Goal: Task Accomplishment & Management: Complete application form

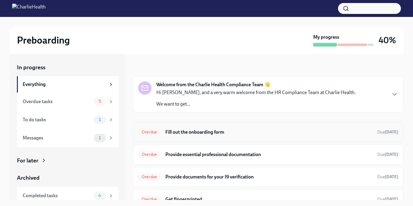
click at [220, 129] on h6 "Fill out the onboarding form" at bounding box center [268, 132] width 207 height 7
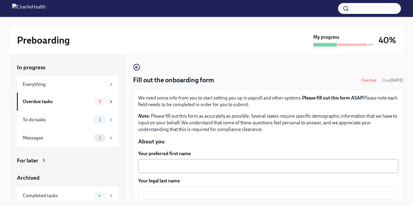
click at [163, 172] on div "x ​" at bounding box center [268, 165] width 260 height 13
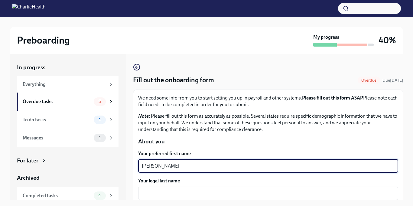
type textarea "[PERSON_NAME]"
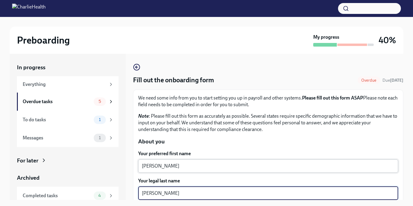
type textarea "[PERSON_NAME]"
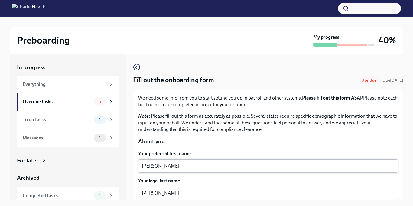
scroll to position [94, 0]
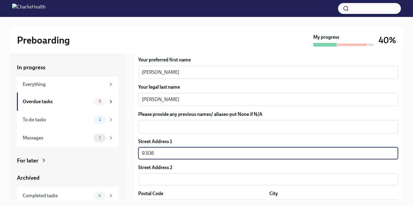
type input "[STREET_ADDRESS]"
type input "85345"
type input "Peoria"
type input "AZ"
type input "US"
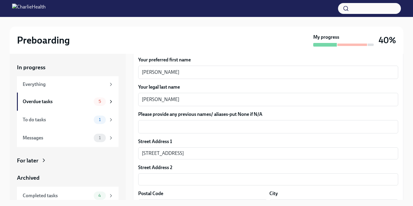
click at [222, 164] on div "Street Address 2" at bounding box center [268, 167] width 260 height 7
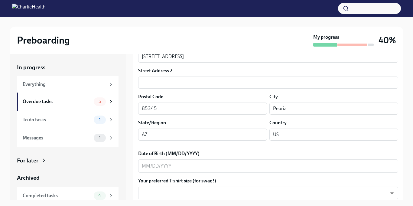
scroll to position [202, 0]
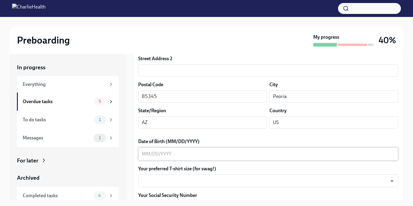
click at [140, 153] on div "x ​" at bounding box center [268, 153] width 260 height 13
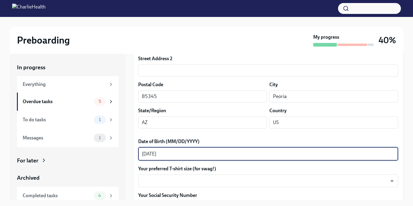
type textarea "[DATE]"
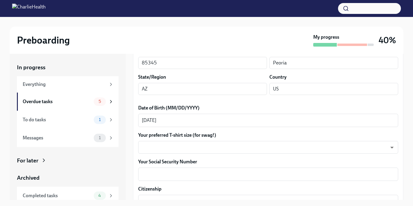
scroll to position [251, 0]
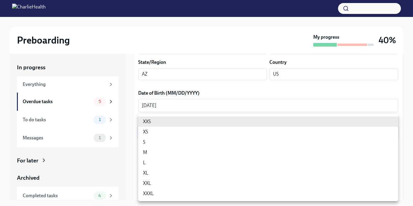
click at [218, 128] on body "Preboarding My progress 40% In progress Everything Overdue tasks 5 To do tasks …" at bounding box center [206, 108] width 413 height 217
click at [153, 160] on li "L" at bounding box center [268, 162] width 260 height 10
type input "LvpEGRrq8"
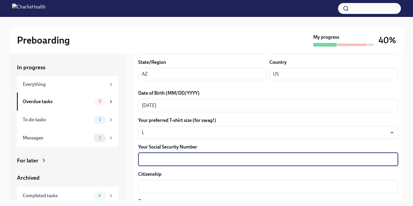
click at [164, 160] on textarea "Your Social Security Number" at bounding box center [268, 159] width 252 height 7
type textarea "601-13-7772"
click at [282, 145] on label "Your Social Security Number" at bounding box center [268, 146] width 260 height 7
click at [282, 156] on textarea "601-13-7772" at bounding box center [268, 159] width 252 height 7
click at [161, 191] on div "x ​" at bounding box center [268, 186] width 260 height 13
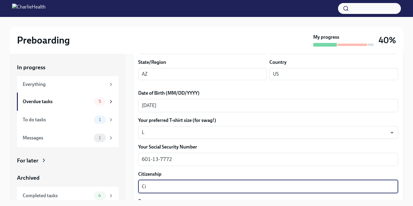
type textarea "C"
type textarea "[DEMOGRAPHIC_DATA] Citizen"
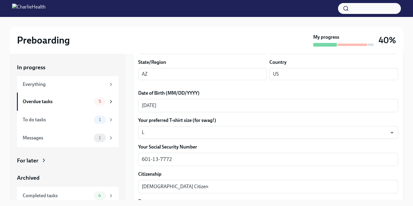
click at [407, 163] on div "Preboarding My progress 40% In progress Everything Overdue tasks 5 To do tasks …" at bounding box center [206, 117] width 413 height 200
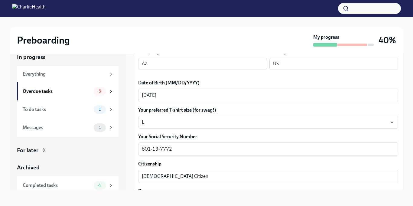
scroll to position [11, 0]
click at [187, 175] on textarea "[DEMOGRAPHIC_DATA] Citizen" at bounding box center [268, 175] width 252 height 7
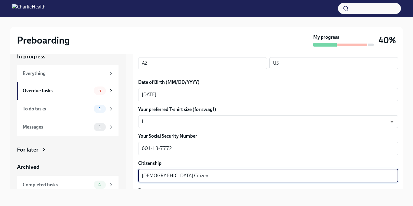
click at [156, 187] on label "Race" at bounding box center [268, 190] width 260 height 7
click at [156, 199] on textarea "Race" at bounding box center [268, 202] width 252 height 7
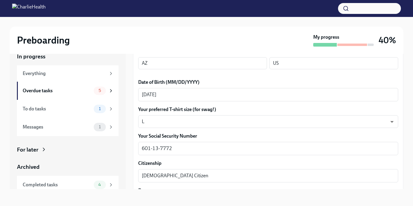
scroll to position [338, 0]
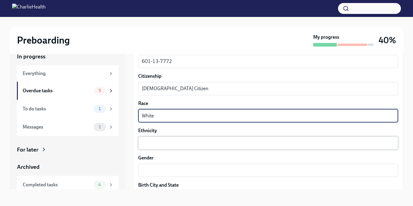
type textarea "White"
click at [153, 142] on textarea "Ethnicity" at bounding box center [268, 142] width 252 height 7
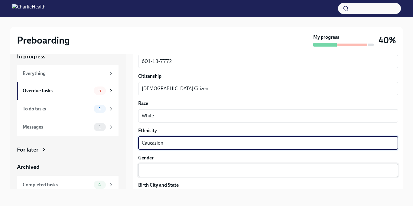
type textarea "Caucasion"
click at [148, 168] on textarea "Gender" at bounding box center [268, 169] width 252 height 7
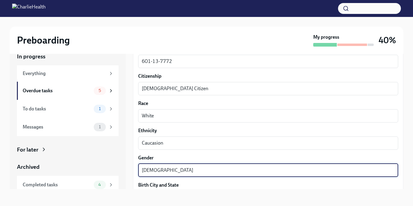
type textarea "[DEMOGRAPHIC_DATA]"
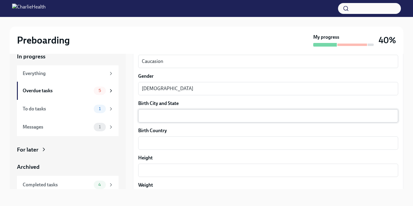
click at [161, 120] on div "x ​" at bounding box center [268, 115] width 260 height 13
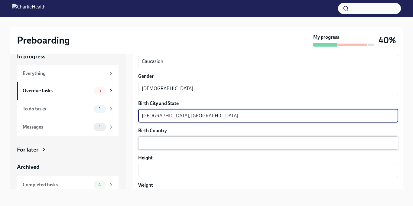
type textarea "[GEOGRAPHIC_DATA], [GEOGRAPHIC_DATA]"
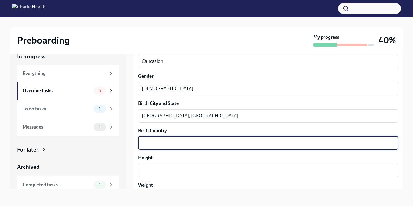
click at [158, 141] on textarea "Birth Country" at bounding box center [268, 142] width 252 height 7
type textarea "[GEOGRAPHIC_DATA]"
click at [157, 167] on textarea "Height" at bounding box center [268, 169] width 252 height 7
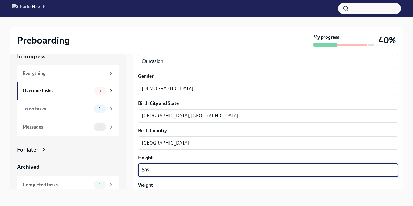
type textarea "5'6"
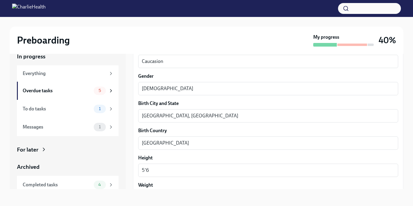
click at [202, 154] on label "Height" at bounding box center [268, 157] width 260 height 7
click at [202, 166] on textarea "5'6" at bounding box center [268, 169] width 252 height 7
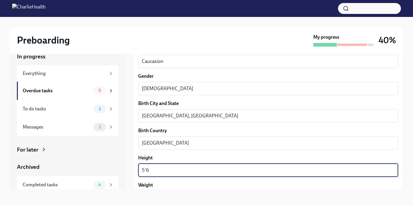
click at [129, 166] on div "In progress Everything Overdue tasks 5 To do tasks 1 Messages 1 For later Archi…" at bounding box center [206, 116] width 393 height 146
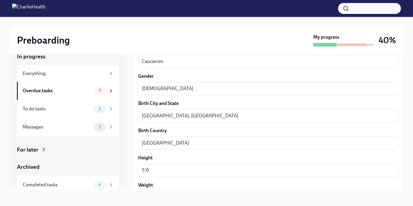
click at [406, 113] on div "Preboarding My progress 40% In progress Everything Overdue tasks 5 To do tasks …" at bounding box center [206, 106] width 413 height 200
click at [130, 153] on div "In progress Everything Overdue tasks 5 To do tasks 1 Messages 1 For later Archi…" at bounding box center [206, 116] width 393 height 146
click at [163, 191] on div "In progress Everything Overdue tasks 5 To do tasks 1 Messages 1 For later Archi…" at bounding box center [206, 121] width 393 height 156
click at [172, 183] on label "Weight" at bounding box center [268, 185] width 260 height 7
click at [172, 194] on textarea "Weight" at bounding box center [268, 197] width 252 height 7
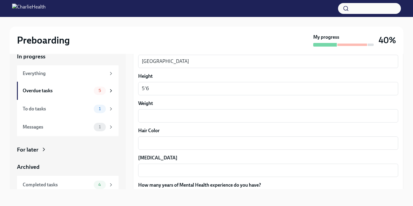
click at [172, 183] on label "How many years of Mental Health experience do you have?" at bounding box center [268, 185] width 260 height 7
click at [172, 194] on textarea "How many years of Mental Health experience do you have?" at bounding box center [268, 197] width 252 height 7
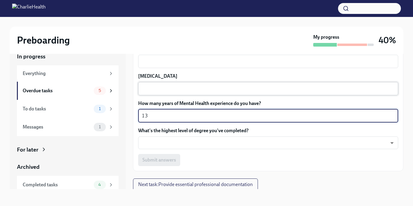
type textarea "13"
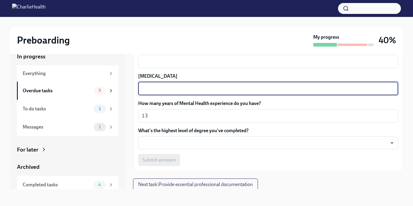
click at [175, 85] on textarea "[MEDICAL_DATA]" at bounding box center [268, 88] width 252 height 7
type textarea "Green"
click at [211, 75] on label "[MEDICAL_DATA]" at bounding box center [268, 76] width 260 height 7
click at [211, 85] on textarea "Green" at bounding box center [268, 88] width 252 height 7
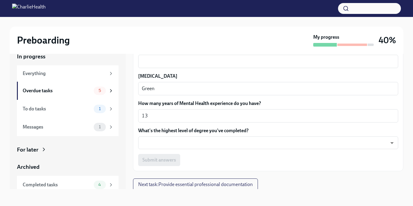
click at [405, 75] on div "Preboarding My progress 40% In progress Everything Overdue tasks 5 To do tasks …" at bounding box center [206, 106] width 413 height 200
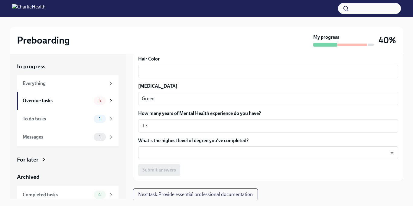
scroll to position [0, 0]
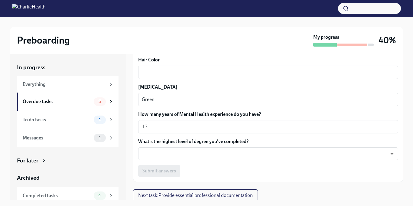
click at [171, 72] on textarea "Hair Color" at bounding box center [268, 72] width 252 height 7
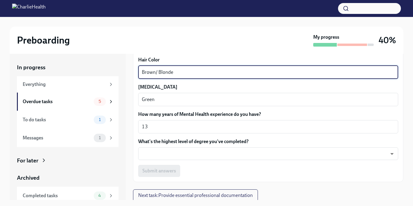
type textarea "Brown/ Blonde"
click at [227, 52] on div "Preboarding My progress 40%" at bounding box center [206, 40] width 393 height 27
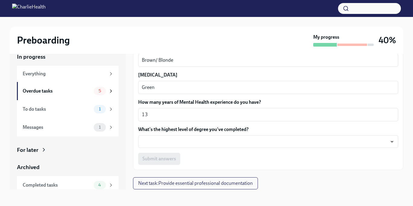
scroll to position [11, 0]
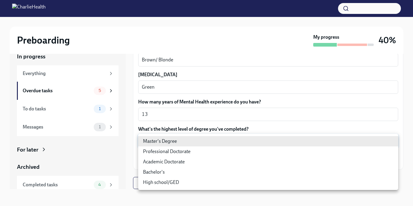
click at [167, 135] on body "Preboarding My progress 40% In progress Everything Overdue tasks 5 To do tasks …" at bounding box center [206, 97] width 413 height 217
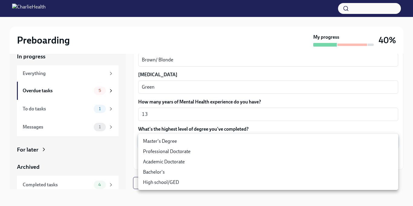
click at [160, 172] on li "Bachelor's" at bounding box center [268, 172] width 260 height 10
type input "oQxEXK86X"
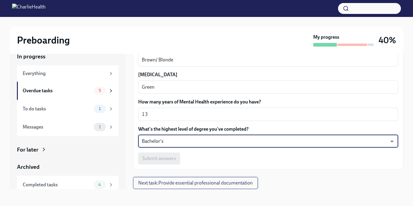
click at [174, 182] on span "Next task : Provide essential professional documentation" at bounding box center [195, 183] width 114 height 6
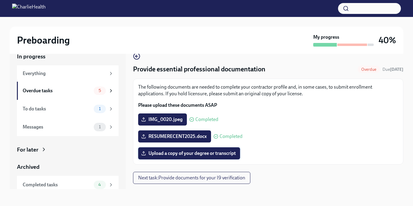
click at [197, 155] on span "Upload a copy of your degree or transcript" at bounding box center [188, 153] width 93 height 6
click at [0, 0] on input "Upload a copy of your degree or transcript" at bounding box center [0, 0] width 0 height 0
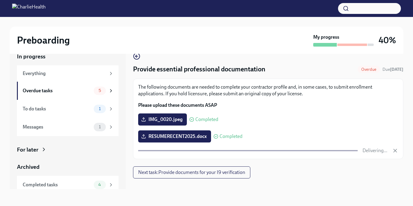
click at [313, 178] on div "Provide essential professional documentation Overdue Due [DATE] The following d…" at bounding box center [268, 116] width 270 height 126
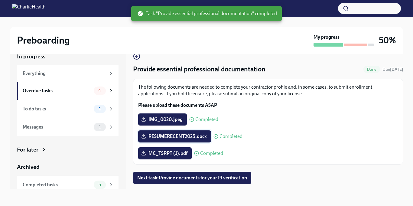
click at [178, 139] on span "RESUMERECENT2025.docx" at bounding box center [174, 136] width 64 height 6
click at [0, 0] on input "RESUMERECENT2025.docx" at bounding box center [0, 0] width 0 height 0
click at [176, 137] on span "RESUMERECENT2025.docx" at bounding box center [174, 136] width 64 height 6
click at [0, 0] on input "RESUMERECENT2025.docx" at bounding box center [0, 0] width 0 height 0
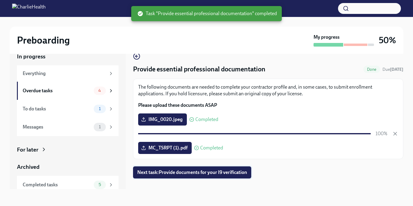
click at [230, 172] on span "Next task : Provide documents for your I9 verification" at bounding box center [192, 172] width 110 height 6
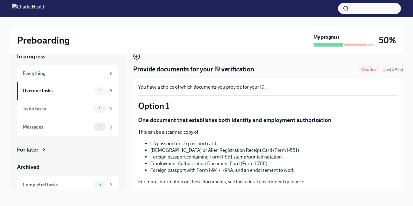
click at [284, 120] on p "One document that establishes both identity and employment authorization" at bounding box center [268, 120] width 260 height 8
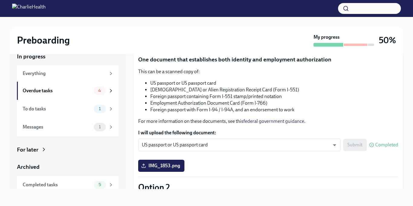
scroll to position [72, 0]
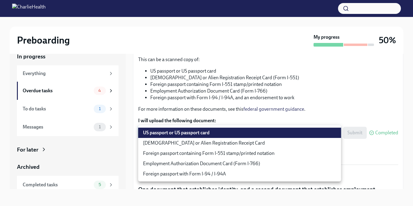
click at [194, 133] on body "Preboarding My progress 50% In progress Everything Overdue tasks 4 To do tasks …" at bounding box center [206, 97] width 413 height 217
click at [194, 135] on li "US passport or US passport card" at bounding box center [239, 132] width 203 height 10
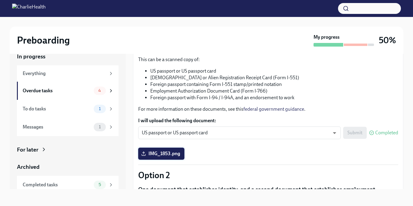
click at [159, 155] on span "IMG_1853.png" at bounding box center [161, 153] width 38 height 6
click at [0, 0] on input "IMG_1853.png" at bounding box center [0, 0] width 0 height 0
click at [339, 149] on div "IMG_5651 (1).jpeg Completed" at bounding box center [268, 153] width 260 height 12
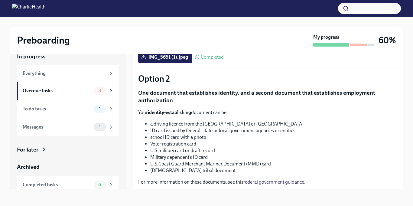
scroll to position [169, 0]
click at [304, 125] on li "a driving licence from the [GEOGRAPHIC_DATA] or [GEOGRAPHIC_DATA]" at bounding box center [274, 123] width 248 height 7
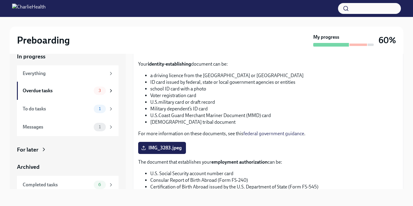
scroll to position [217, 0]
click at [167, 150] on span "IMG_3283.jpeg" at bounding box center [161, 147] width 39 height 6
click at [0, 0] on input "IMG_3283.jpeg" at bounding box center [0, 0] width 0 height 0
click at [322, 112] on li "U.S.Coast Guard Merchant Mariner Document (MMD) card" at bounding box center [274, 115] width 248 height 7
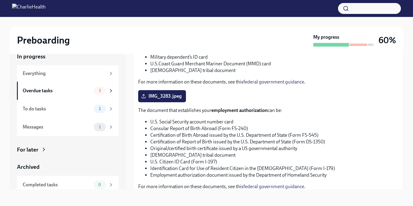
scroll to position [311, 0]
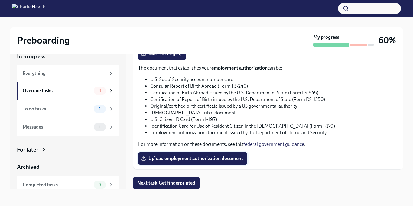
click at [198, 156] on span "Upload employment authorization document" at bounding box center [192, 158] width 101 height 6
click at [0, 0] on input "Upload employment authorization document" at bounding box center [0, 0] width 0 height 0
click at [192, 160] on span "Upload employment authorization document" at bounding box center [192, 158] width 101 height 6
click at [0, 0] on input "Upload employment authorization document" at bounding box center [0, 0] width 0 height 0
click at [153, 182] on span "Next task : Get fingerprinted" at bounding box center [166, 183] width 58 height 6
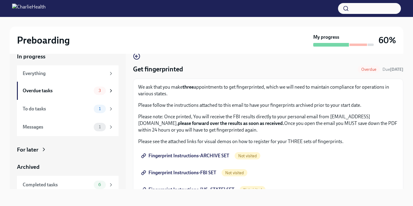
click at [363, 132] on p "Please note: Once printed, You will receive the FBI results directly to your pe…" at bounding box center [268, 123] width 260 height 20
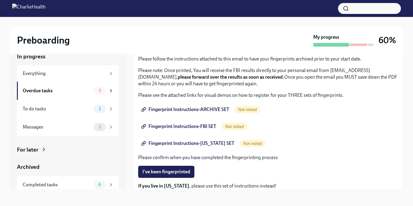
scroll to position [48, 0]
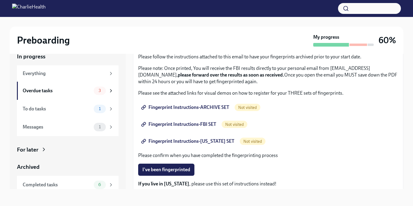
click at [199, 108] on span "Fingerprint Instructions-ARCHIVE SET" at bounding box center [185, 107] width 87 height 6
click at [352, 123] on div "Fingerprint Instructions-FBI SET Not visited" at bounding box center [268, 124] width 260 height 12
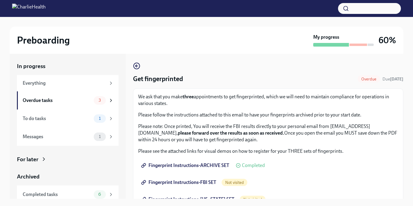
scroll to position [0, 0]
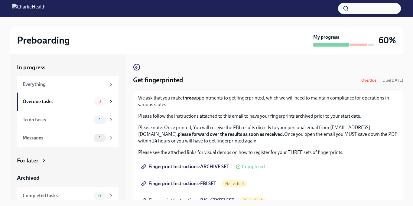
click at [263, 95] on p "We ask that you make three appointments to get fingerprinted, which we will nee…" at bounding box center [268, 101] width 260 height 13
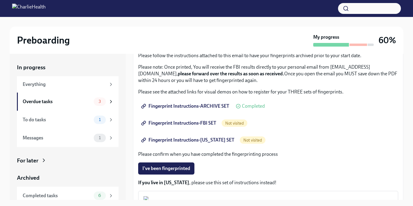
scroll to position [72, 0]
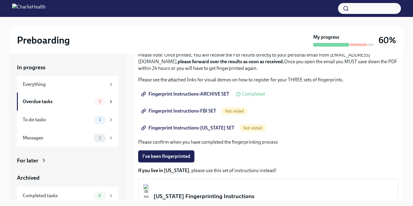
click at [152, 111] on span "Fingerprint Instructions-FBI SET" at bounding box center [179, 111] width 74 height 6
click at [213, 94] on span "Fingerprint Instructions-ARCHIVE SET" at bounding box center [185, 94] width 87 height 6
click at [146, 94] on span "Fingerprint Instructions-ARCHIVE SET" at bounding box center [185, 94] width 87 height 6
click at [142, 111] on icon at bounding box center [143, 110] width 5 height 5
click at [149, 93] on span "Fingerprint Instructions-ARCHIVE SET" at bounding box center [185, 94] width 87 height 6
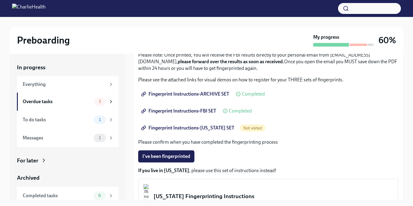
click at [145, 94] on icon at bounding box center [144, 93] width 2 height 3
click at [143, 127] on icon at bounding box center [143, 127] width 5 height 5
click at [191, 127] on span "Fingerprint Instructions-[US_STATE] SET" at bounding box center [188, 128] width 92 height 6
